Goal: Transaction & Acquisition: Subscribe to service/newsletter

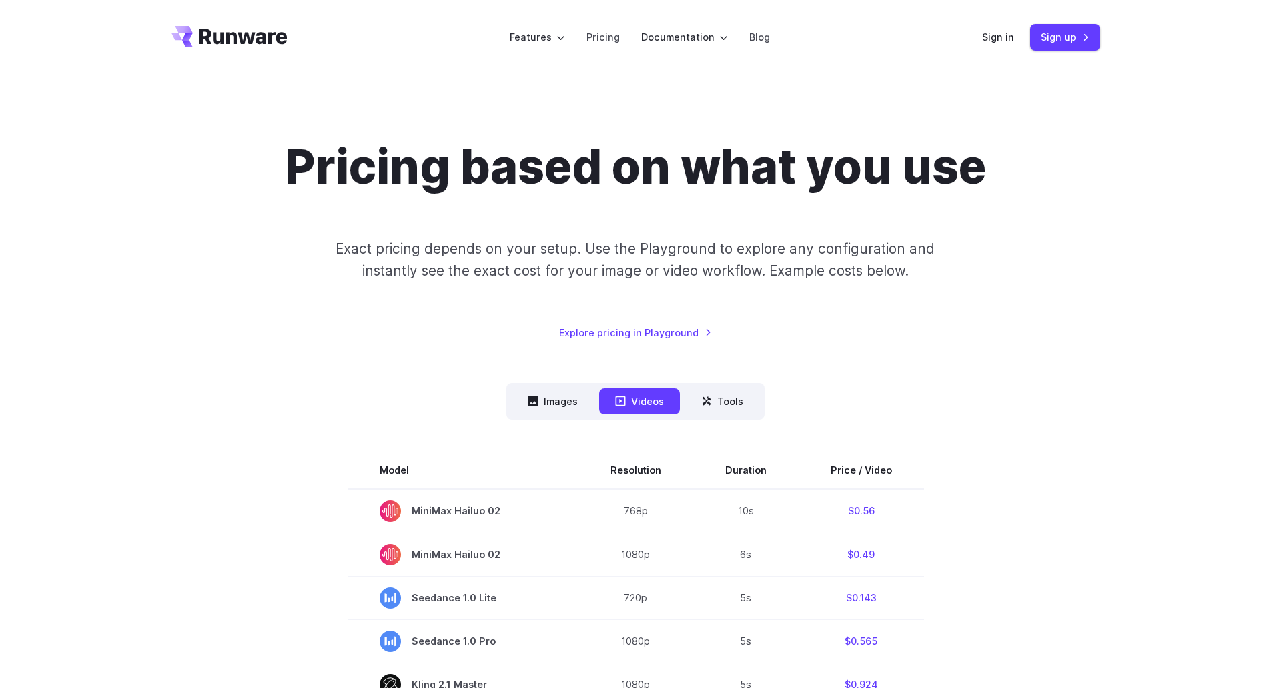
click at [256, 49] on header "Features Tasks Image generation Video generation Sonic Inference Engine™ Models…" at bounding box center [635, 37] width 961 height 75
click at [257, 42] on icon "Go to /" at bounding box center [243, 36] width 88 height 15
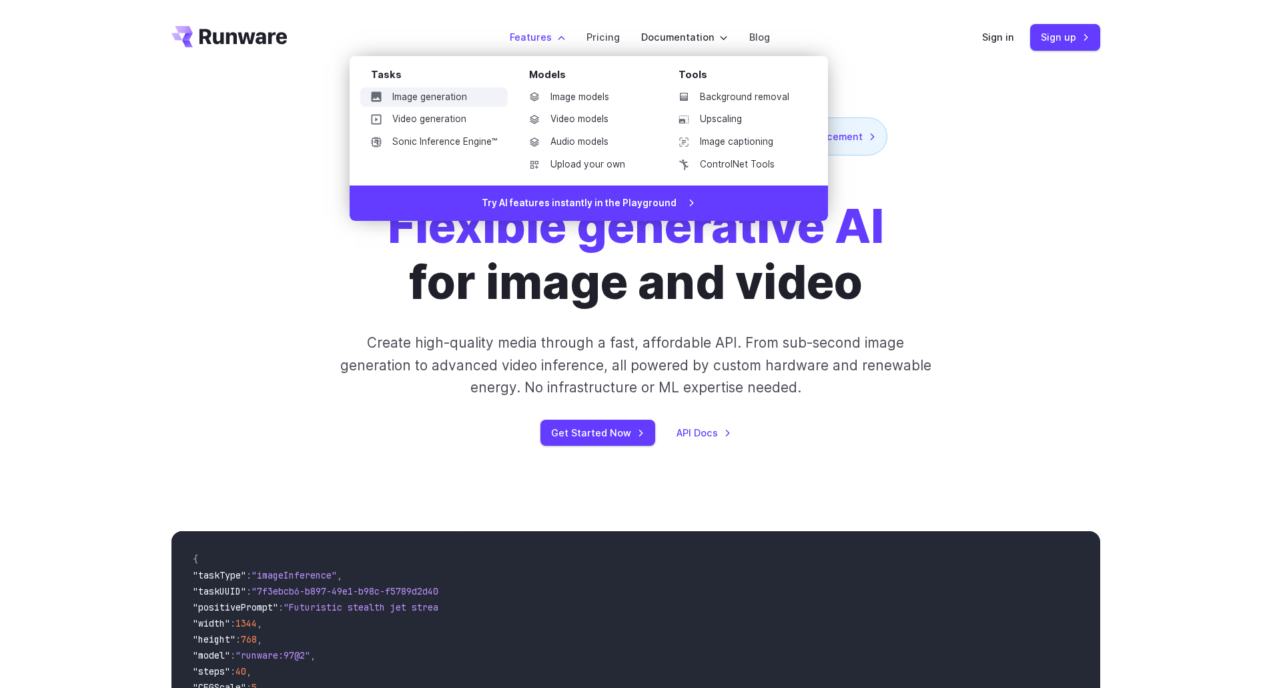
click at [421, 99] on link "Image generation" at bounding box center [433, 97] width 147 height 20
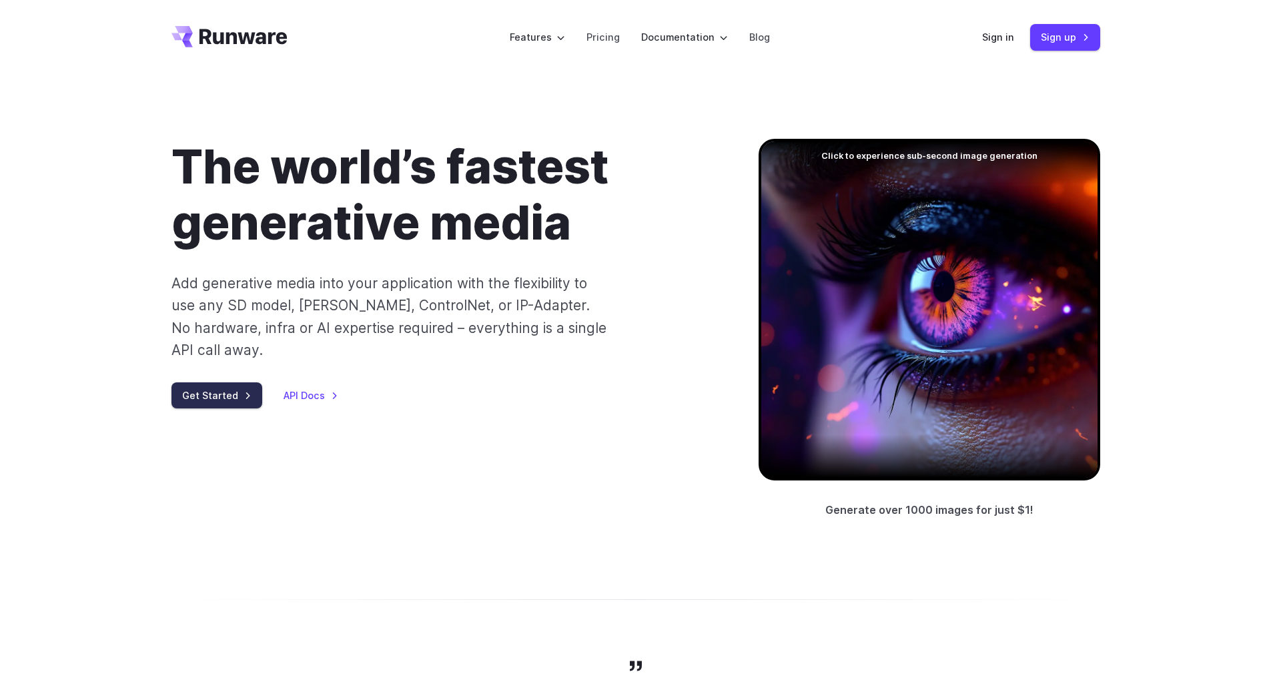
click at [209, 382] on link "Get Started" at bounding box center [216, 395] width 91 height 26
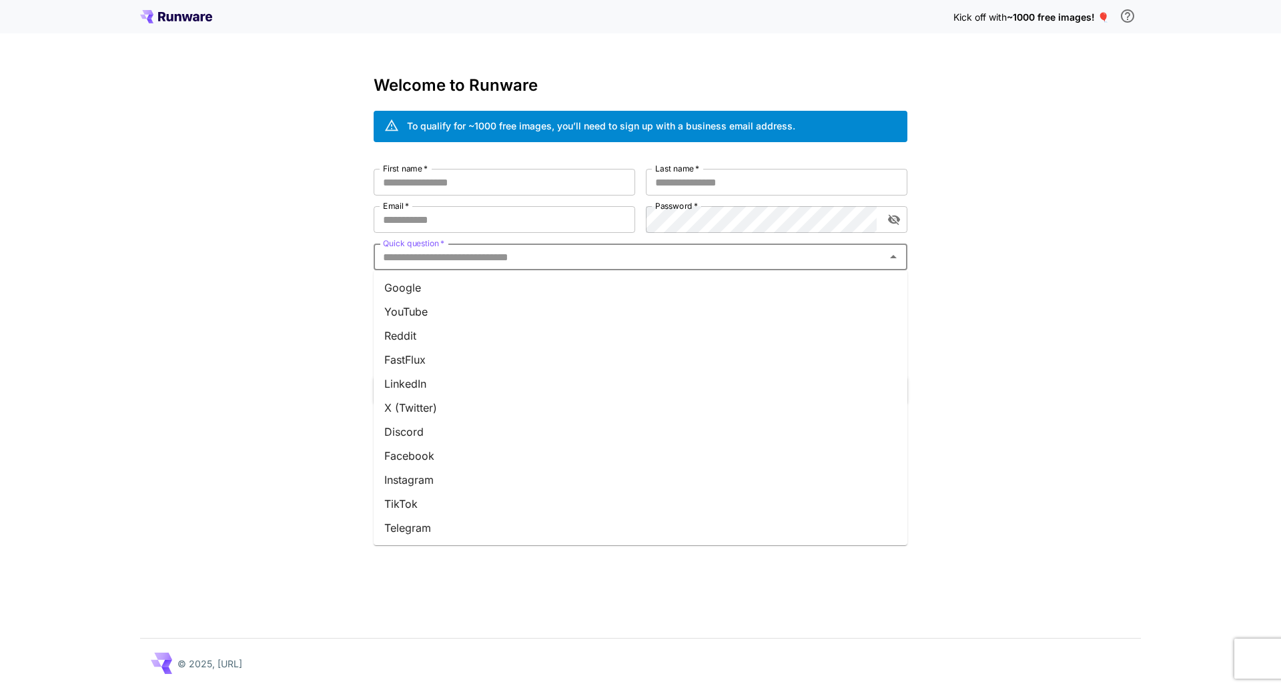
click at [440, 264] on input "Quick question   *" at bounding box center [630, 257] width 504 height 19
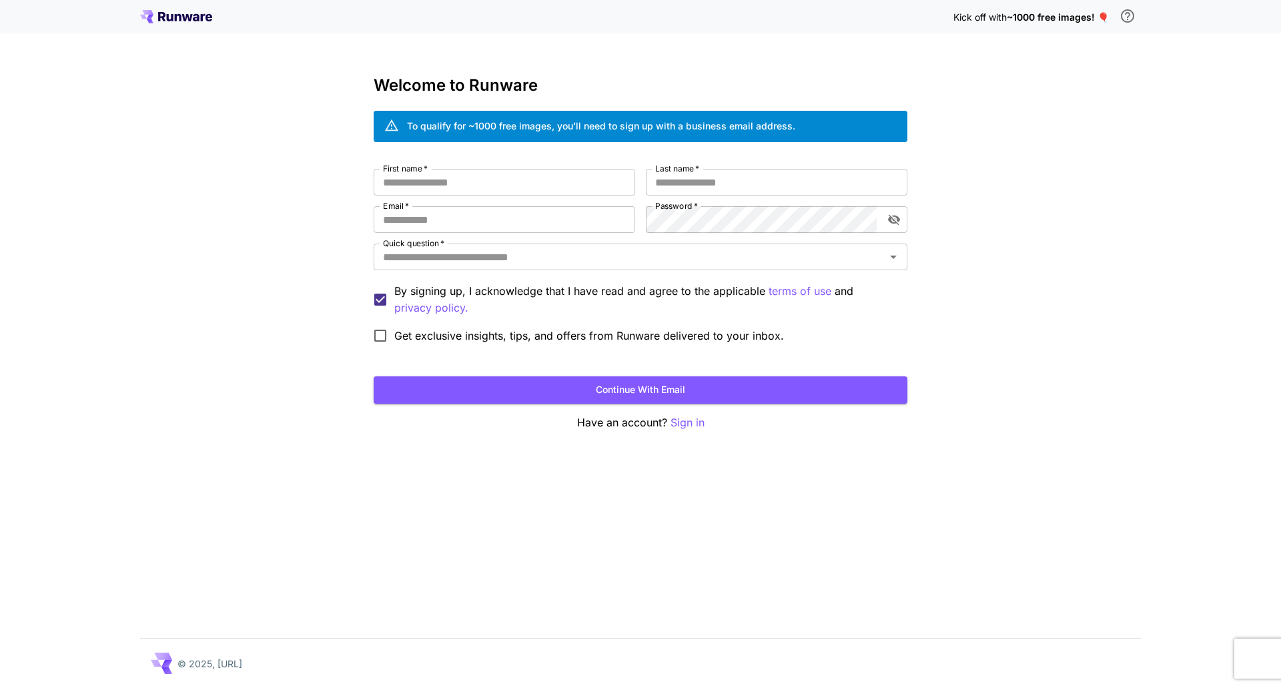
click at [364, 300] on div "Kick off with ~1000 free images! 🎈 Welcome to Runware To qualify for ~1000 free…" at bounding box center [640, 344] width 1281 height 688
